Goal: Task Accomplishment & Management: Manage account settings

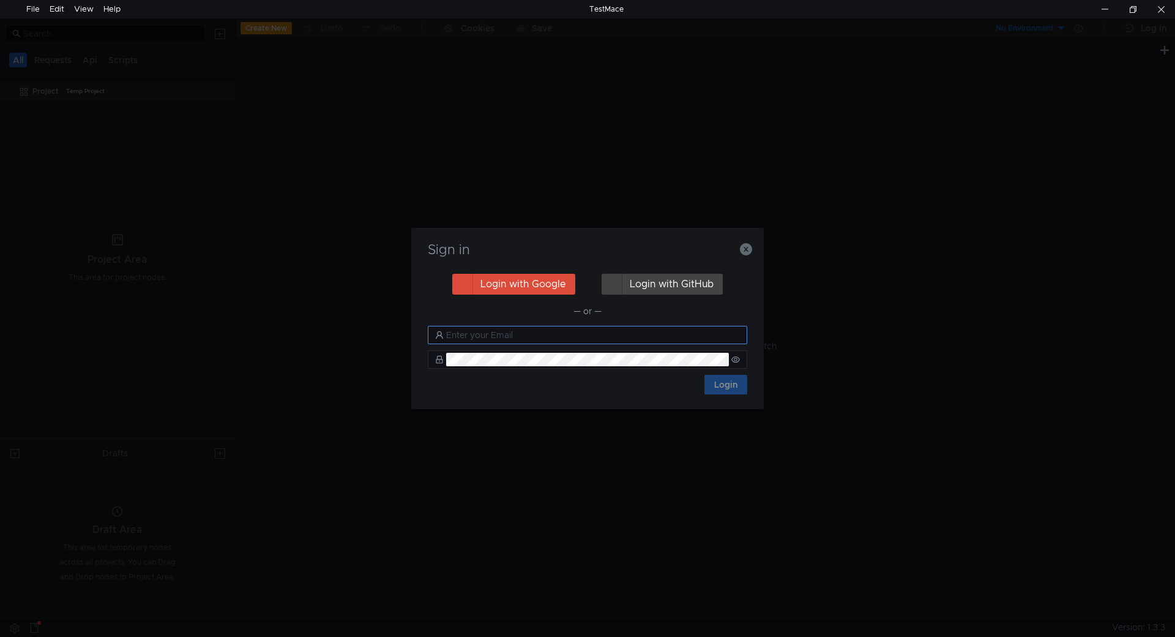
click at [533, 334] on input "text" at bounding box center [593, 334] width 294 height 13
click at [485, 335] on input "text" at bounding box center [593, 334] width 294 height 13
type input "[PERSON_NAME][EMAIL_ADDRESS][DOMAIN_NAME]"
click at [578, 331] on input "[PERSON_NAME][EMAIL_ADDRESS][DOMAIN_NAME]" at bounding box center [593, 334] width 294 height 13
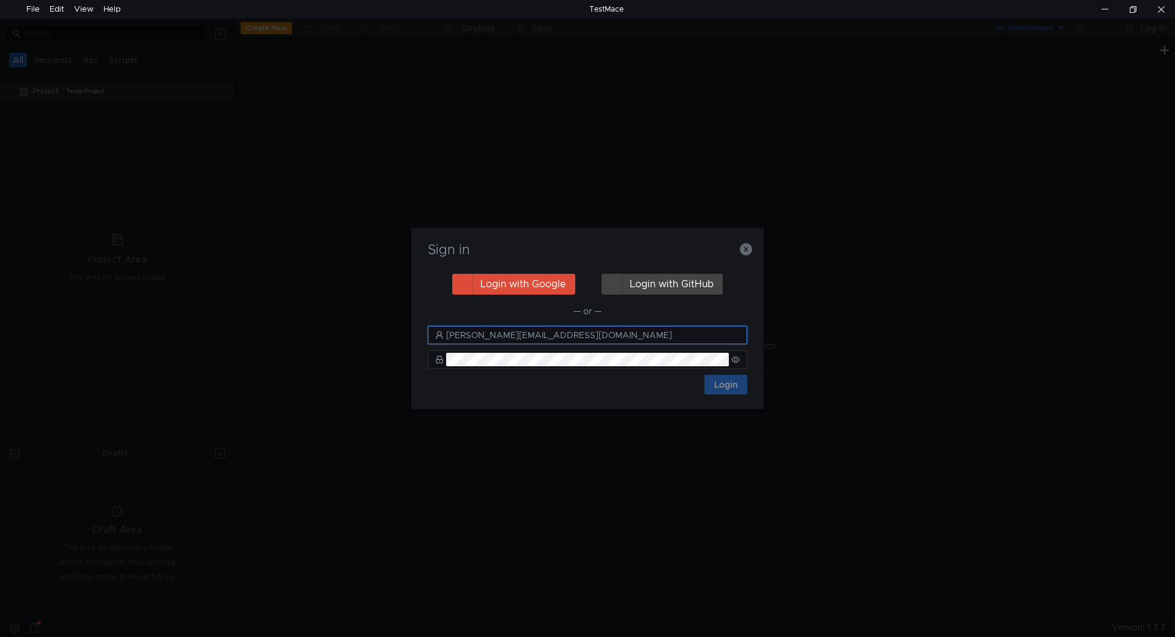
click at [578, 331] on input "[PERSON_NAME][EMAIL_ADDRESS][DOMAIN_NAME]" at bounding box center [593, 334] width 294 height 13
click at [738, 361] on icon at bounding box center [736, 359] width 9 height 9
click at [735, 385] on button "Login" at bounding box center [726, 385] width 43 height 20
click at [733, 361] on icon at bounding box center [736, 359] width 9 height 7
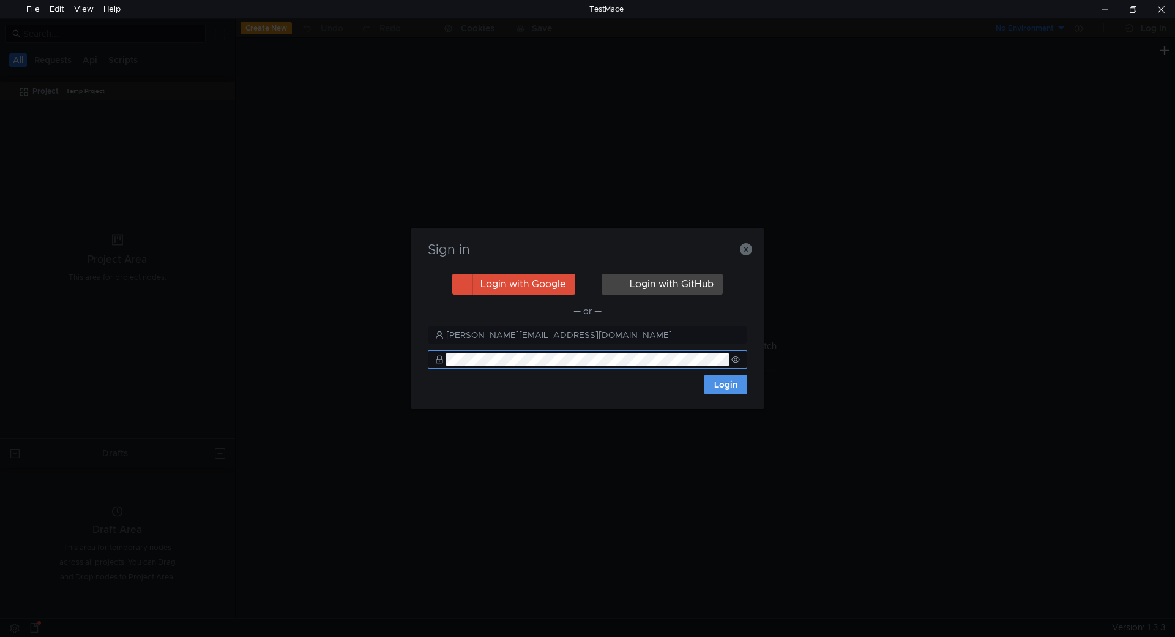
click at [725, 388] on button "Login" at bounding box center [726, 385] width 43 height 20
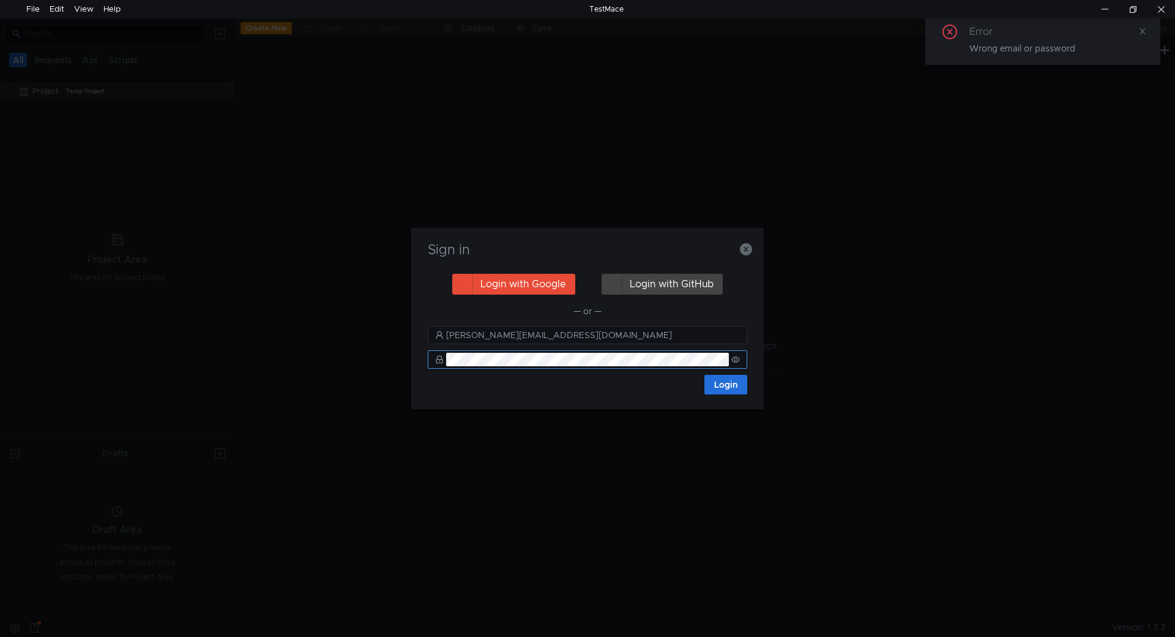
click at [539, 280] on button "Login with Google" at bounding box center [513, 284] width 123 height 21
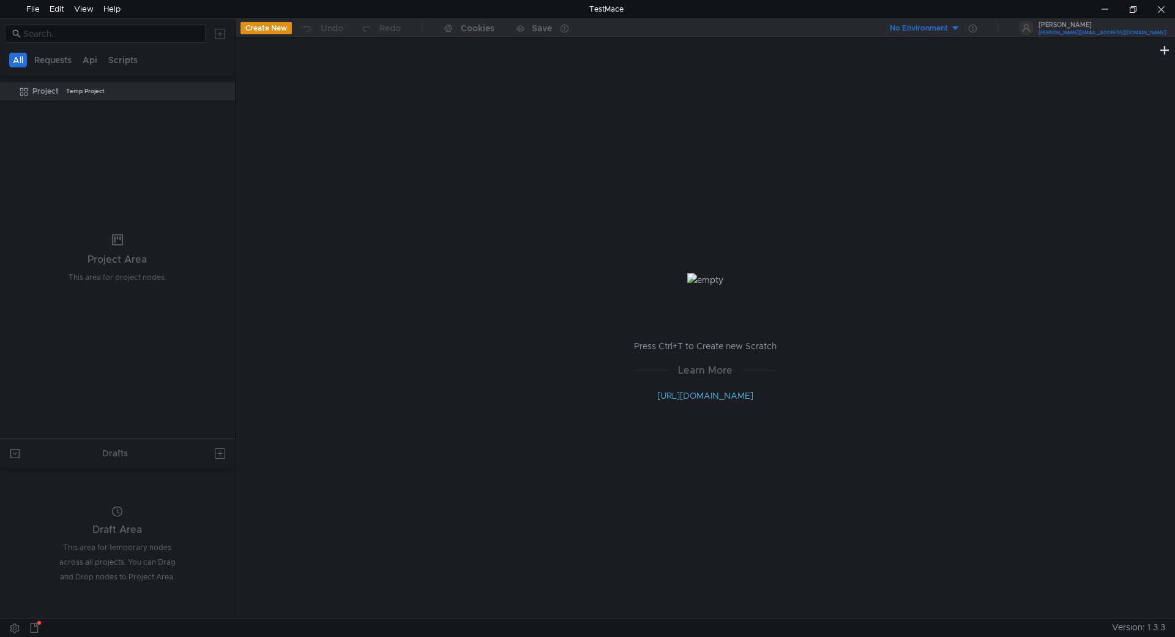
click at [940, 25] on div "[PERSON_NAME]" at bounding box center [1103, 25] width 128 height 6
click at [406, 160] on div at bounding box center [587, 318] width 1175 height 637
click at [273, 21] on div "Create New Undo Redo Cookies Save" at bounding box center [471, 28] width 470 height 19
